Goal: Task Accomplishment & Management: Manage account settings

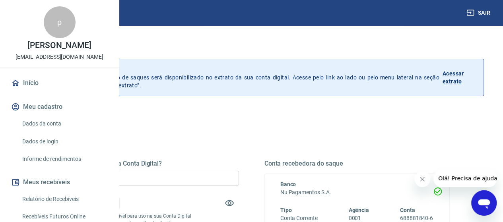
click at [463, 82] on p "Acessar extrato" at bounding box center [459, 78] width 35 height 16
click at [216, 168] on div "Quanto deseja sacar da Conta Digital? R$ 0,00 ​ Saldo total*: R$ 0,00 *Correspo…" at bounding box center [146, 213] width 185 height 107
click at [208, 177] on input "R$ 0,00" at bounding box center [146, 178] width 185 height 15
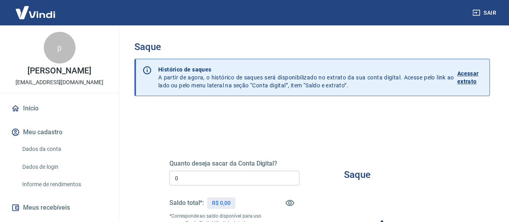
type input "R$ 0,00"
